Goal: Communication & Community: Answer question/provide support

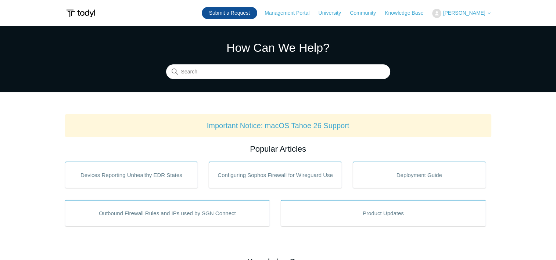
click at [257, 13] on link "Submit a Request" at bounding box center [230, 13] width 56 height 12
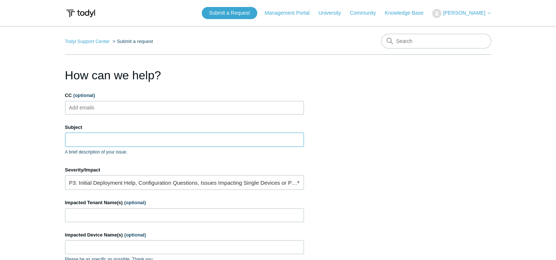
click at [175, 134] on input "Subject" at bounding box center [184, 140] width 239 height 14
click at [109, 133] on input "Subject" at bounding box center [184, 140] width 239 height 14
paste input "Speed Tests while on/off SGN Connect"
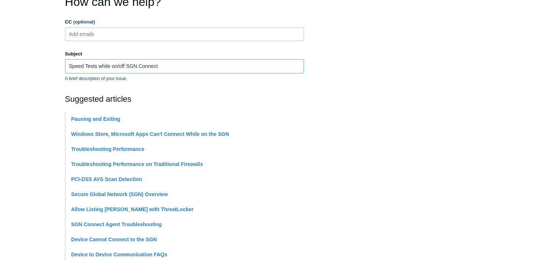
type input "Speed Tests while on/off SGN Connect"
click at [402, 107] on section "How can we help? CC (optional) Add emails Subject Speed Tests while on/off SGN …" at bounding box center [278, 252] width 427 height 518
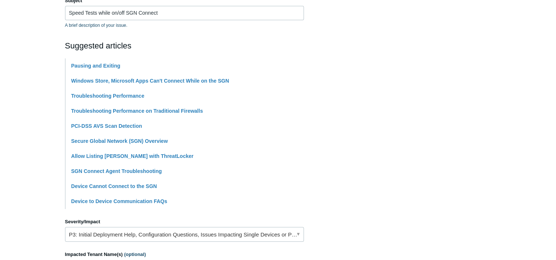
scroll to position [294, 0]
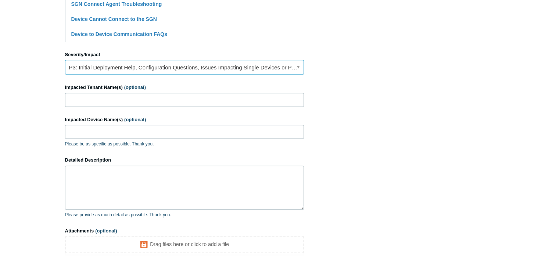
click at [210, 71] on link "P3: Initial Deployment Help, Configuration Questions, Issues Impacting Single D…" at bounding box center [184, 67] width 239 height 15
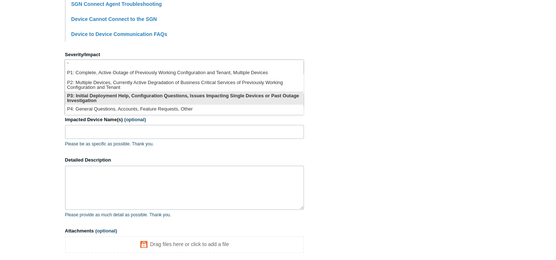
click at [169, 100] on li "P3: Initial Deployment Help, Configuration Questions, Issues Impacting Single D…" at bounding box center [184, 98] width 238 height 13
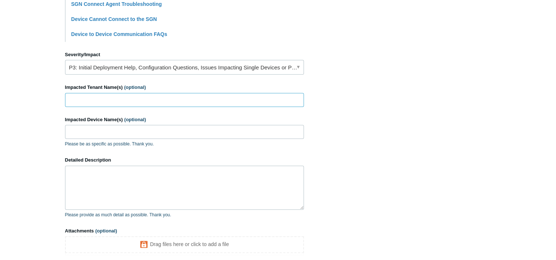
click at [169, 100] on input "Impacted Tenant Name(s) (optional)" at bounding box center [184, 100] width 239 height 14
type input "Clarisent"
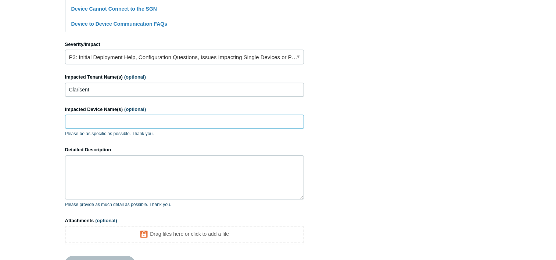
scroll to position [300, 0]
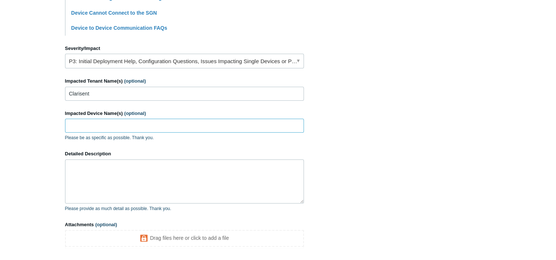
paste input "DESKTOP-1UAOD3A"
type input "DESKTOP-1UAOD3A"
click at [339, 115] on section "How can we help? CC (optional) Add emails Subject Speed Tests while on/off SGN …" at bounding box center [278, 25] width 427 height 518
click at [168, 177] on textarea "Detailed Description" at bounding box center [184, 182] width 239 height 44
click at [137, 181] on textarea "Detailed Description" at bounding box center [184, 182] width 239 height 44
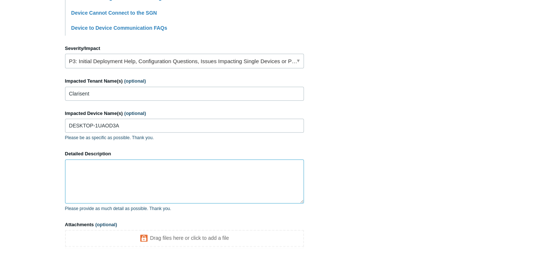
paste textarea "We’ve been investigating internet speeds with a client recently, and had notice…"
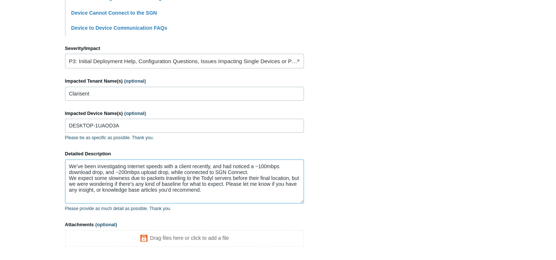
type textarea "We’ve been investigating internet speeds with a client recently, and had notice…"
click at [380, 164] on section "How can we help? CC (optional) Add emails Subject Speed Tests while on/off SGN …" at bounding box center [278, 20] width 427 height 509
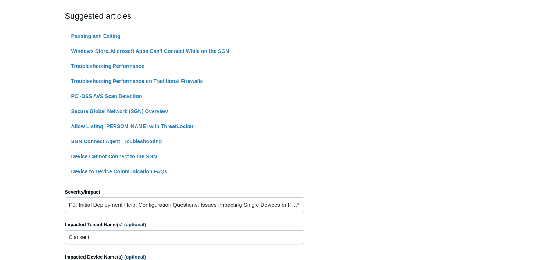
scroll to position [328, 0]
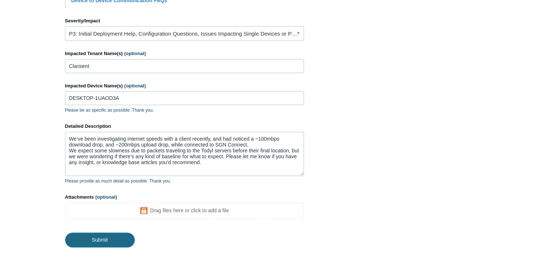
click at [80, 234] on input "Submit" at bounding box center [100, 240] width 70 height 15
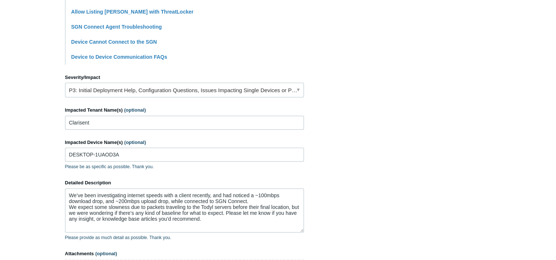
scroll to position [225, 0]
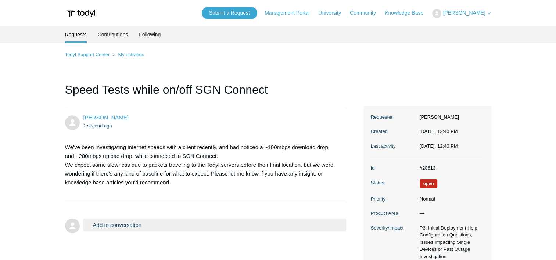
click at [372, 102] on div "Todyl Support Center My activities Speed Tests while on/off SGN Connect [PERSON…" at bounding box center [278, 180] width 427 height 261
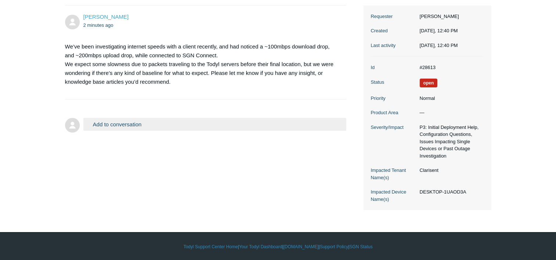
scroll to position [102, 0]
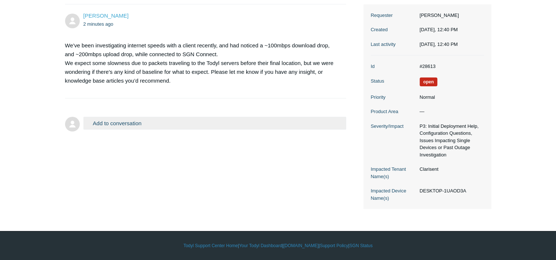
click at [225, 124] on button "Add to conversation" at bounding box center [214, 123] width 263 height 13
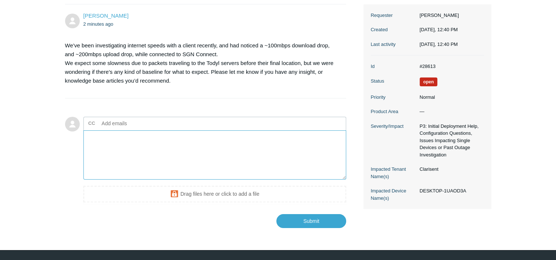
click at [186, 147] on textarea "Add your reply" at bounding box center [214, 156] width 263 height 50
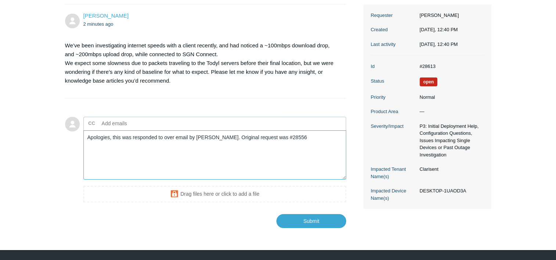
click at [227, 136] on textarea "Apologies, this was responded to over email by Connor Davis. Original request w…" at bounding box center [214, 156] width 263 height 50
type textarea "Apologies, this was responded to over email by Connor Davis on Tuesday. Origina…"
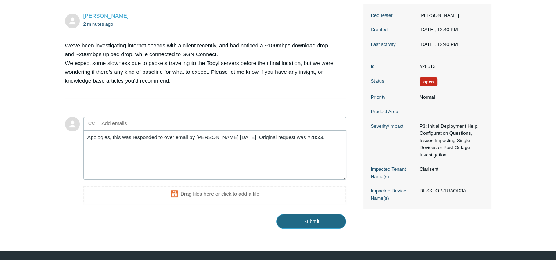
click at [300, 225] on input "Submit" at bounding box center [312, 221] width 70 height 15
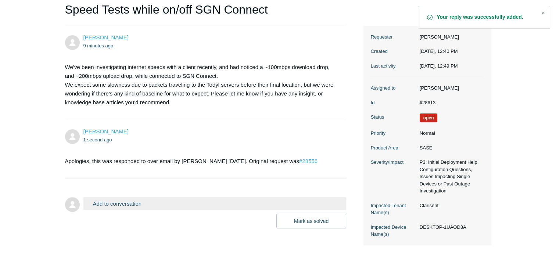
scroll to position [81, 0]
click at [256, 74] on p "We’ve been investigating internet speeds with a client recently, and had notice…" at bounding box center [202, 85] width 274 height 44
click at [298, 219] on button "Mark as solved" at bounding box center [312, 221] width 70 height 15
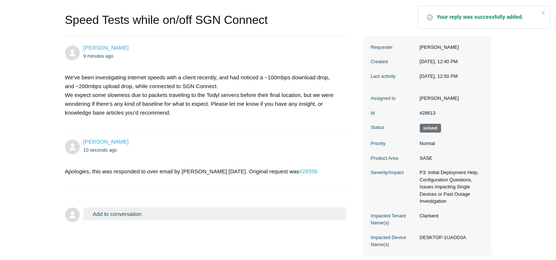
scroll to position [51, 0]
